Goal: Transaction & Acquisition: Purchase product/service

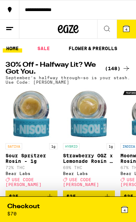
click at [74, 216] on div "4" at bounding box center [98, 210] width 61 height 14
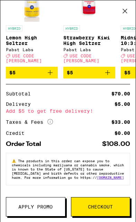
scroll to position [178, 0]
click at [39, 208] on span "Apply Promo" at bounding box center [35, 207] width 34 height 5
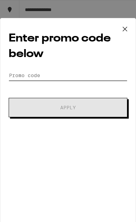
click at [71, 76] on input "Promo Code" at bounding box center [68, 75] width 119 height 10
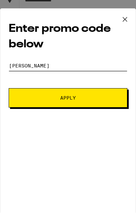
type input "[PERSON_NAME]"
click at [83, 105] on span "Apply" at bounding box center [68, 107] width 71 height 5
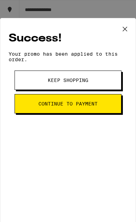
click at [124, 28] on icon at bounding box center [125, 29] width 4 height 4
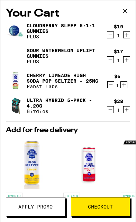
click at [126, 96] on div "Cloudberry SLEEP 5:1:1 Gummies PLUS $19 1 Sour Watermelon UPLIFT Gummies PLUS $…" at bounding box center [68, 71] width 124 height 100
click at [124, 99] on div "$28 1" at bounding box center [117, 106] width 26 height 15
click at [122, 89] on icon "Increment" at bounding box center [124, 85] width 6 height 8
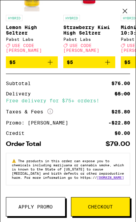
scroll to position [188, 0]
